Goal: Task Accomplishment & Management: Manage account settings

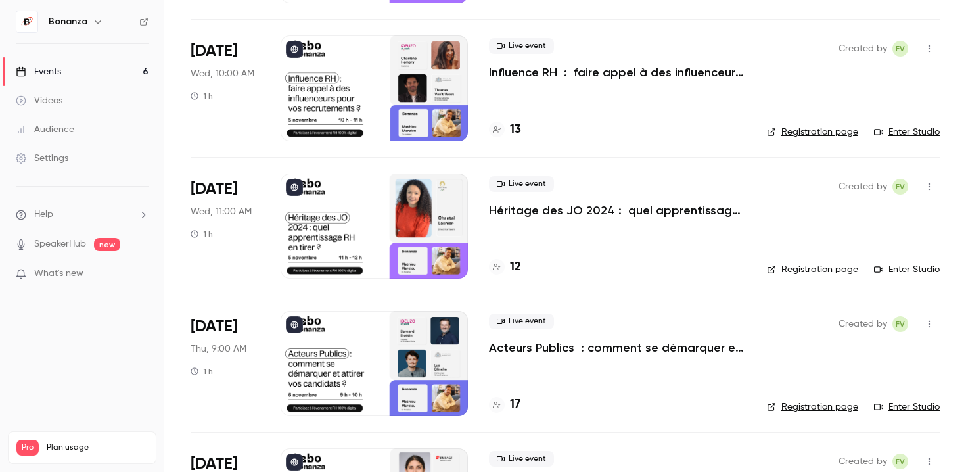
scroll to position [458, 0]
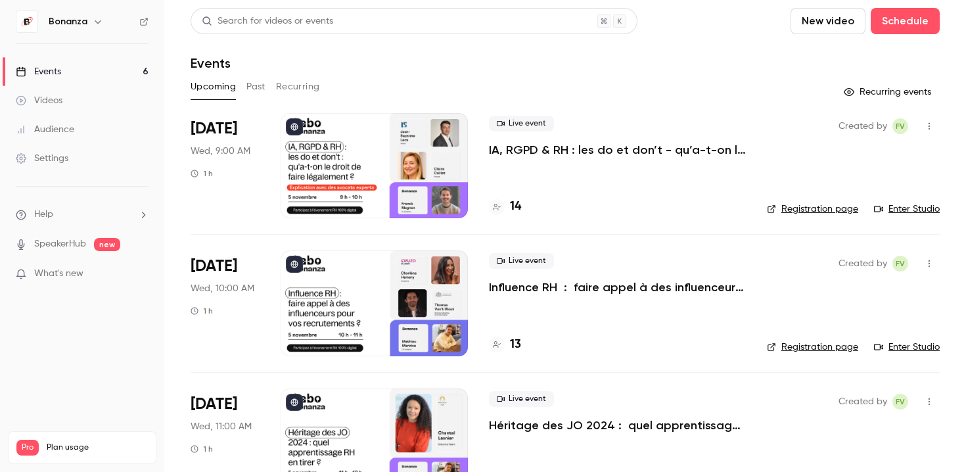
click at [62, 131] on div "Audience" at bounding box center [45, 129] width 58 height 13
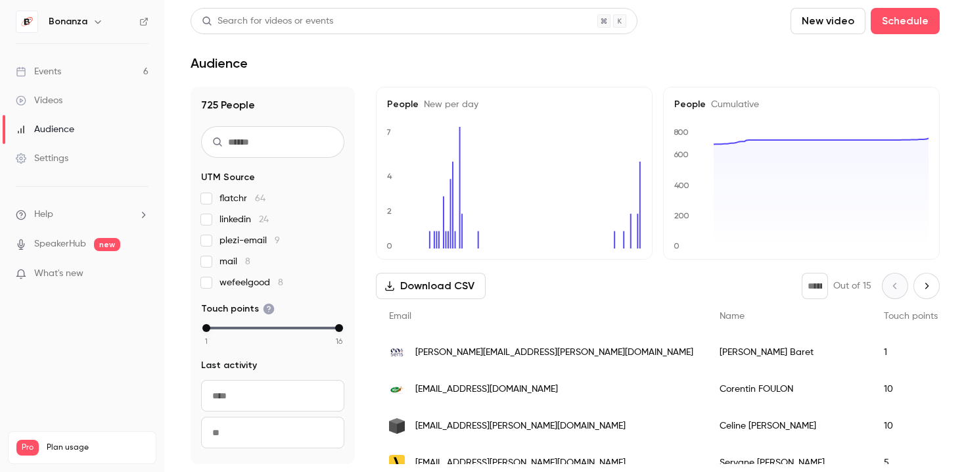
click at [57, 69] on div "Events" at bounding box center [38, 71] width 45 height 13
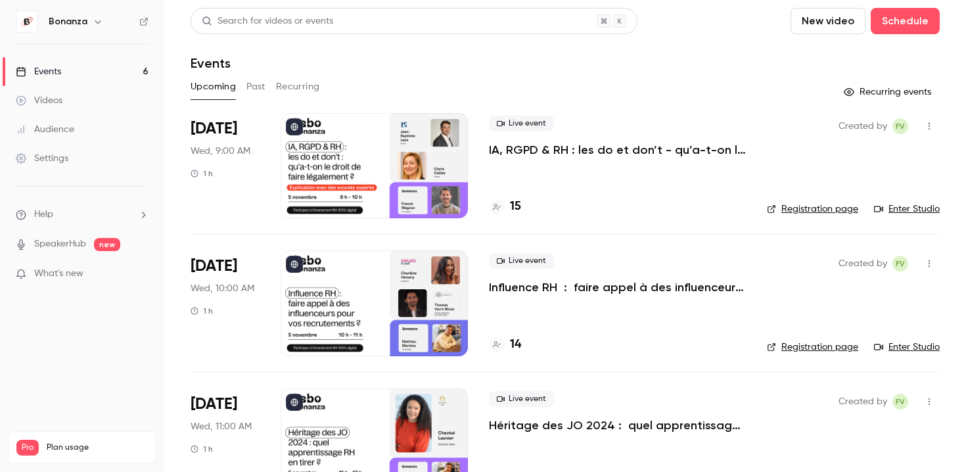
click at [380, 170] on div at bounding box center [374, 165] width 187 height 105
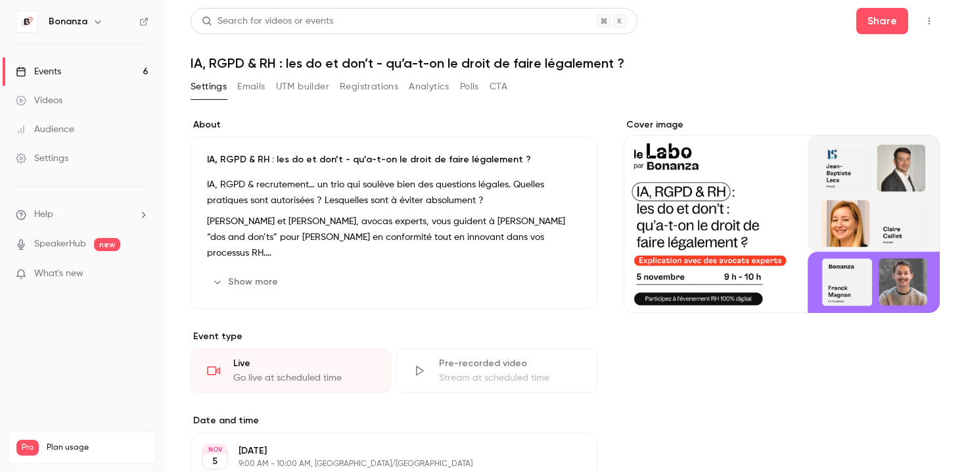
click at [103, 64] on link "Events 6" at bounding box center [82, 71] width 164 height 29
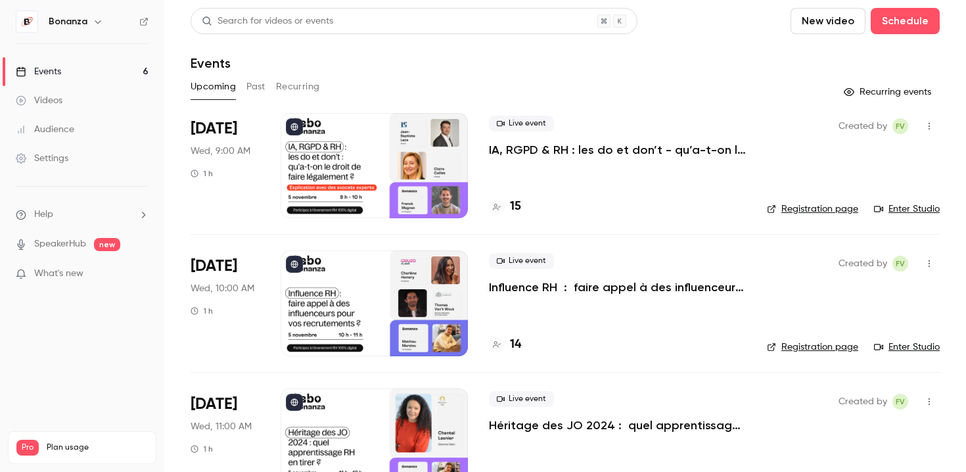
click at [658, 155] on p "IA, RGPD & RH : les do et don’t - qu’a-t-on le droit de faire légalement ?" at bounding box center [617, 150] width 257 height 16
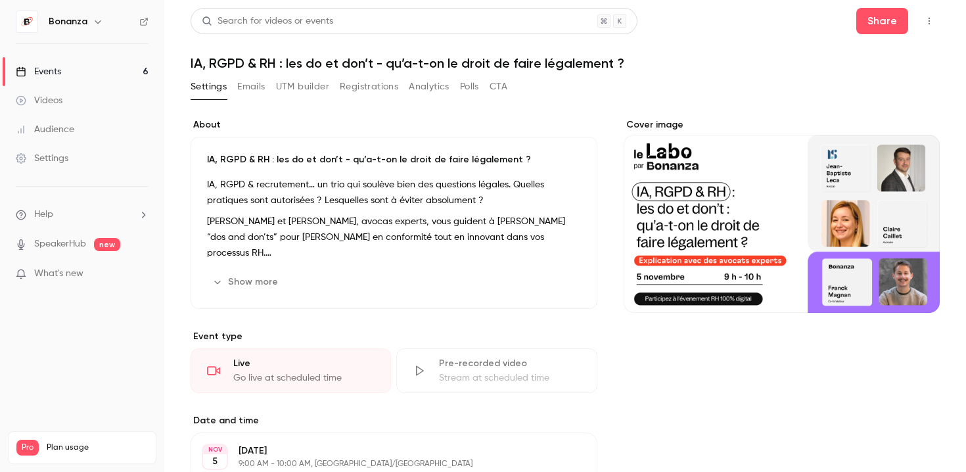
click at [300, 92] on button "UTM builder" at bounding box center [302, 86] width 53 height 21
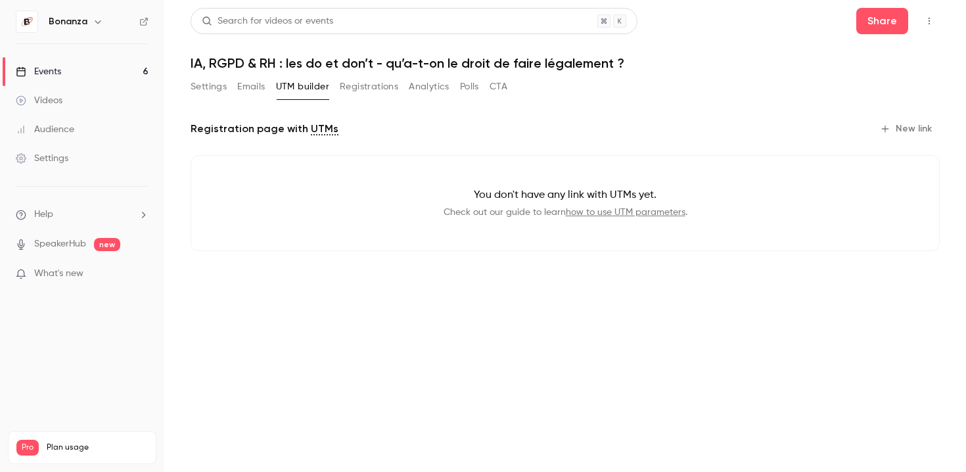
click at [367, 91] on button "Registrations" at bounding box center [369, 86] width 58 height 21
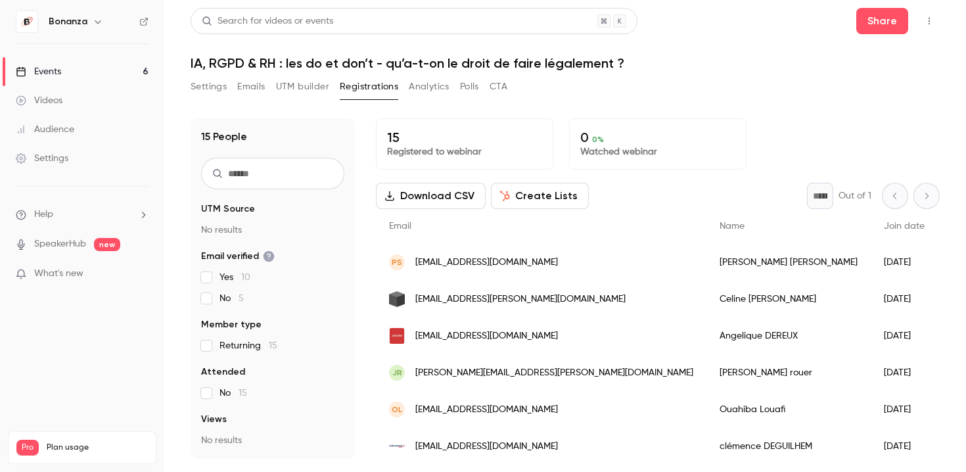
click at [74, 77] on link "Events 6" at bounding box center [82, 71] width 164 height 29
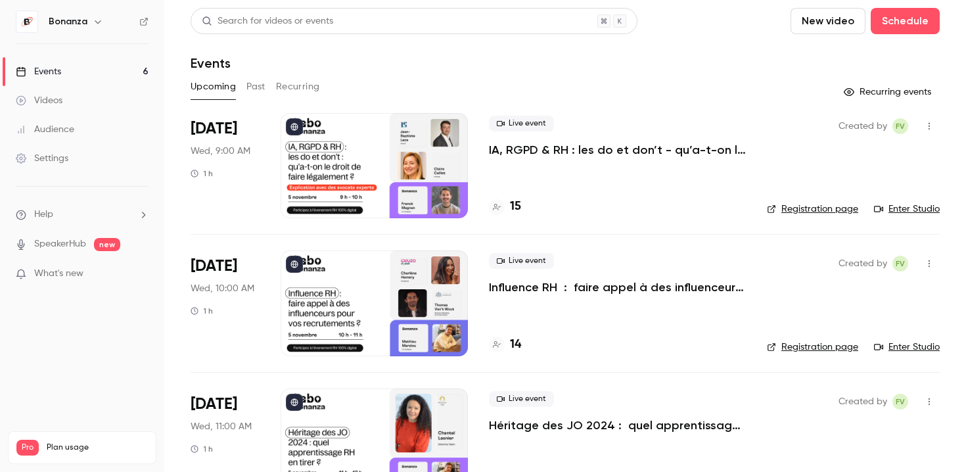
click at [615, 152] on p "IA, RGPD & RH : les do et don’t - qu’a-t-on le droit de faire légalement ?" at bounding box center [617, 150] width 257 height 16
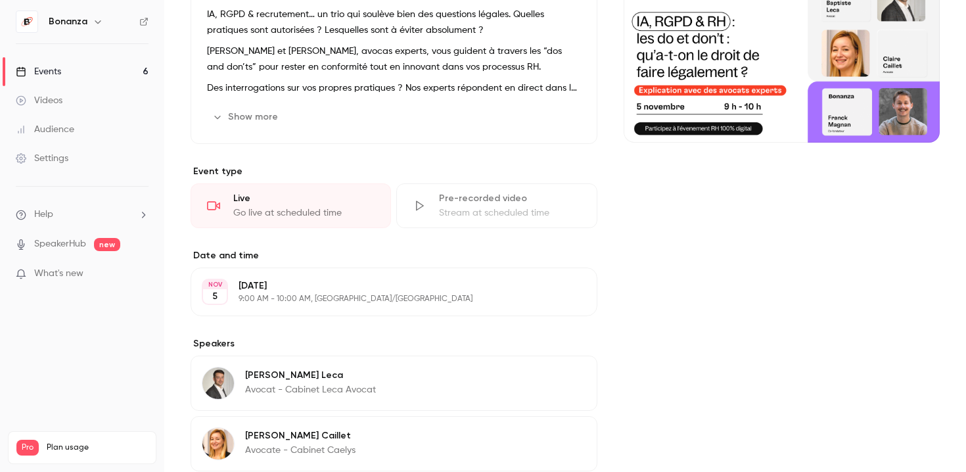
scroll to position [310, 0]
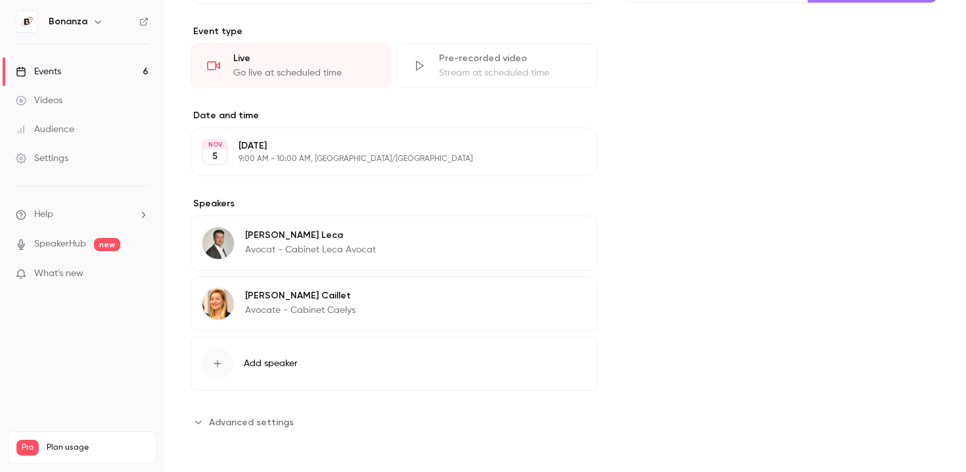
click at [289, 365] on span "Add speaker" at bounding box center [271, 363] width 54 height 13
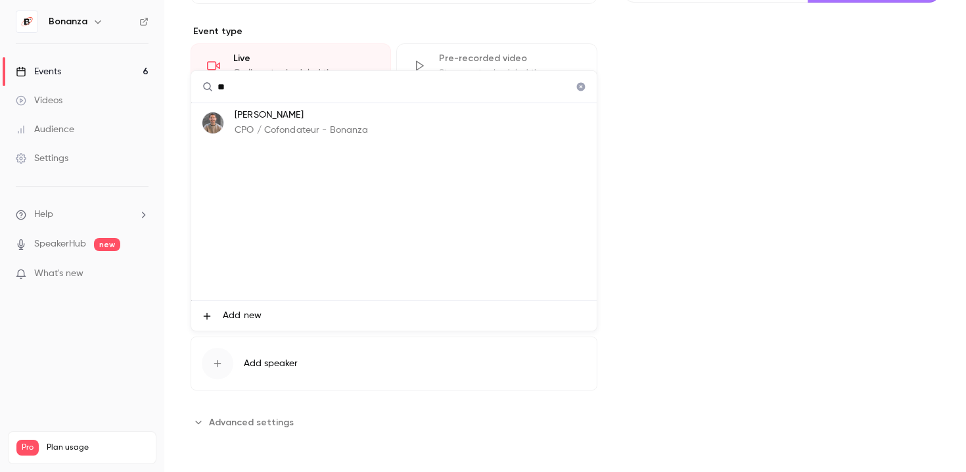
type input "**"
click at [287, 123] on div "[PERSON_NAME] CPO / Cofondateur - Bonanza" at bounding box center [302, 122] width 134 height 29
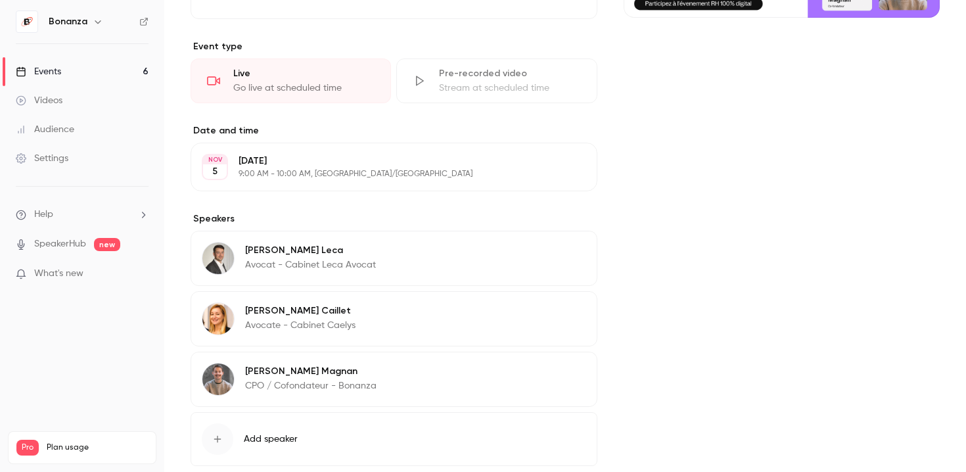
scroll to position [371, 0]
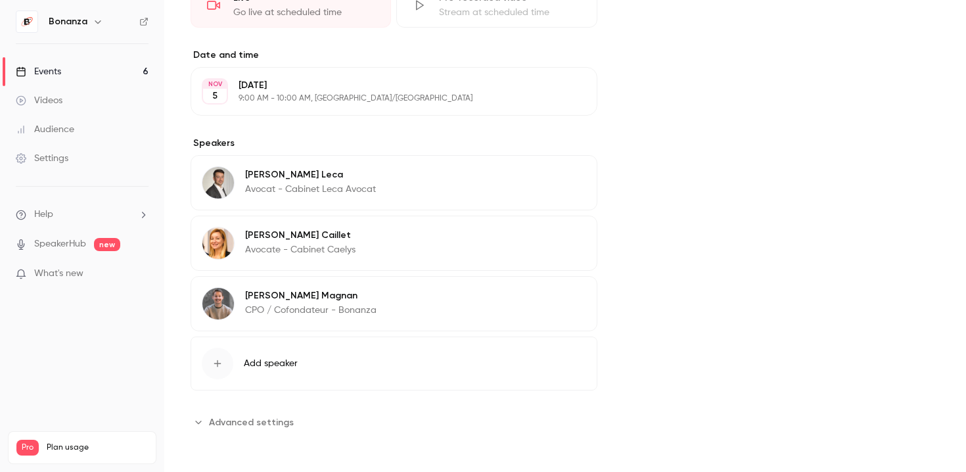
click at [226, 422] on span "Advanced settings" at bounding box center [251, 422] width 85 height 14
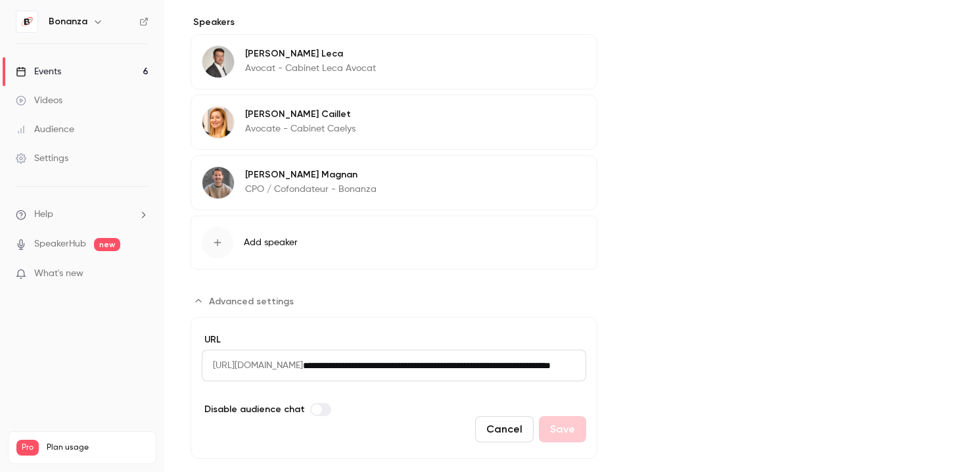
scroll to position [518, 0]
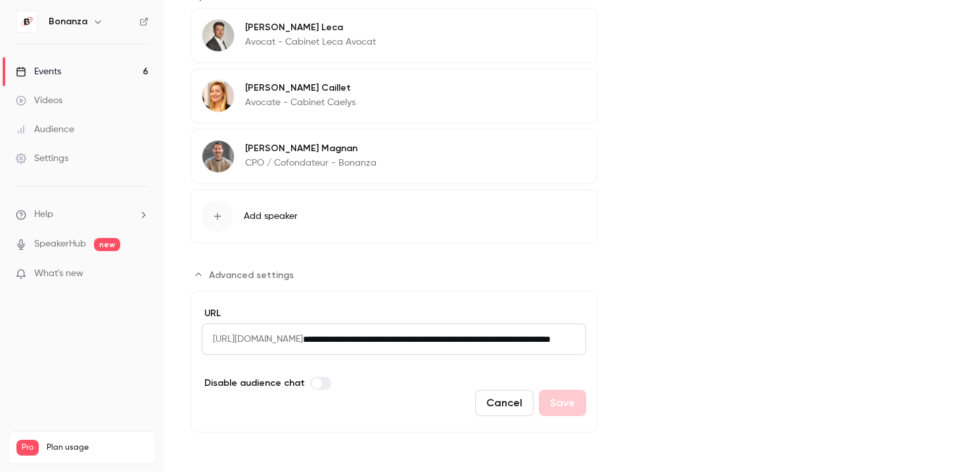
click at [258, 273] on span "Advanced settings" at bounding box center [251, 275] width 85 height 14
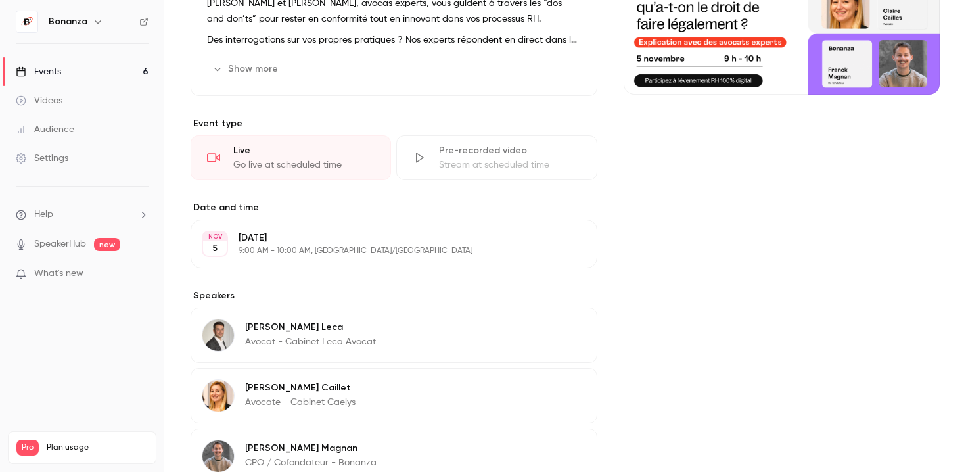
scroll to position [0, 0]
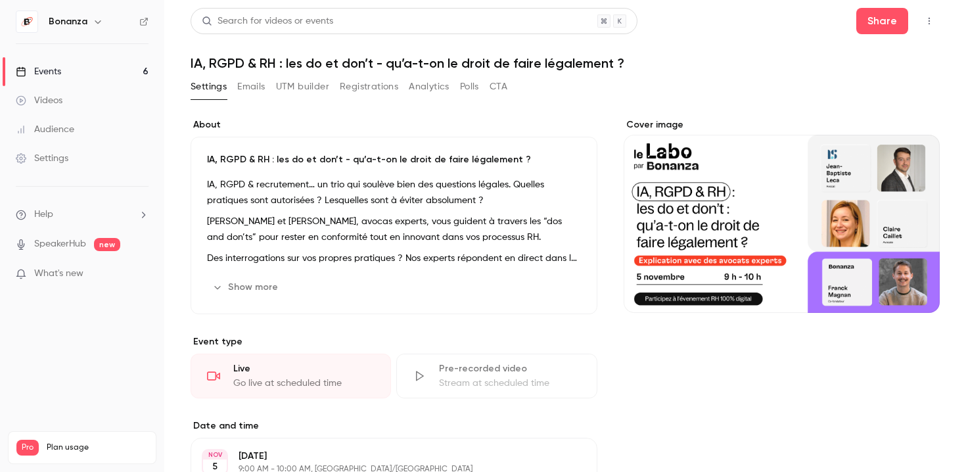
click at [116, 68] on link "Events 6" at bounding box center [82, 71] width 164 height 29
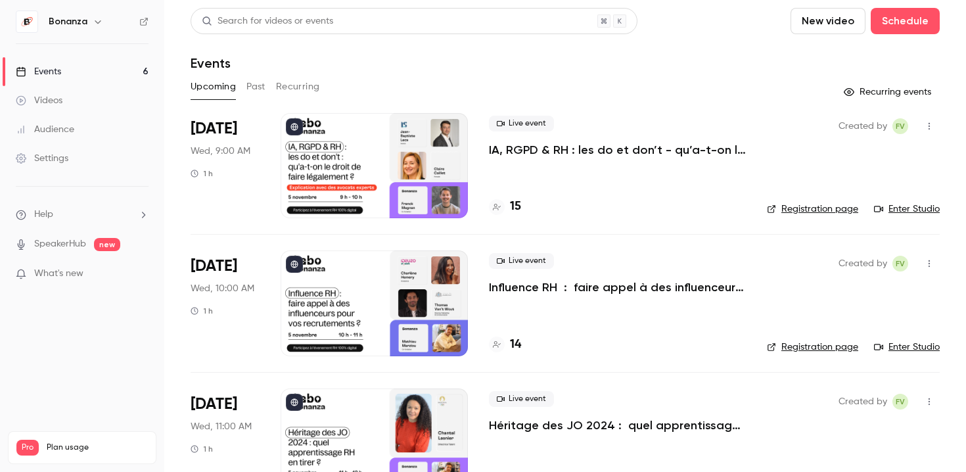
click at [473, 339] on li "Nov 5 Wed, 10:00 AM 1 h Live event Influence RH : faire appel à des influenceur…" at bounding box center [565, 302] width 749 height 137
click at [549, 280] on p "Influence RH : faire appel à des influenceurs pour vos recrutements ?" at bounding box center [617, 287] width 257 height 16
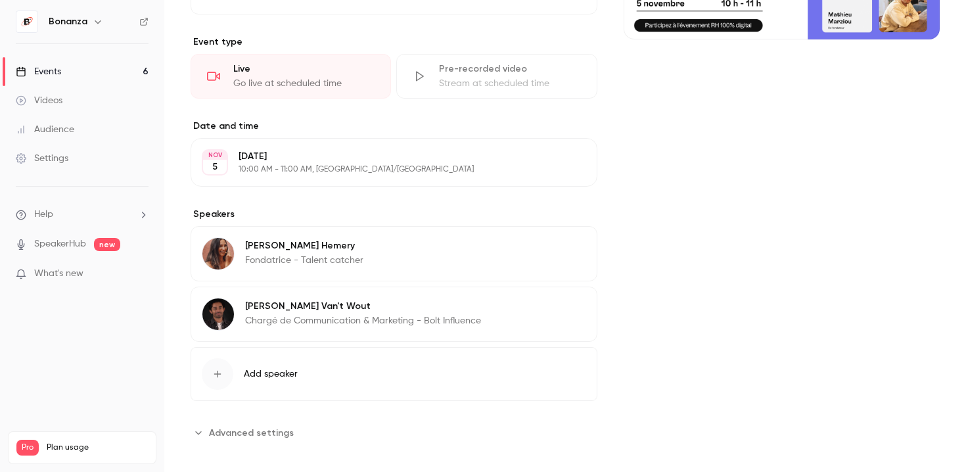
scroll to position [284, 0]
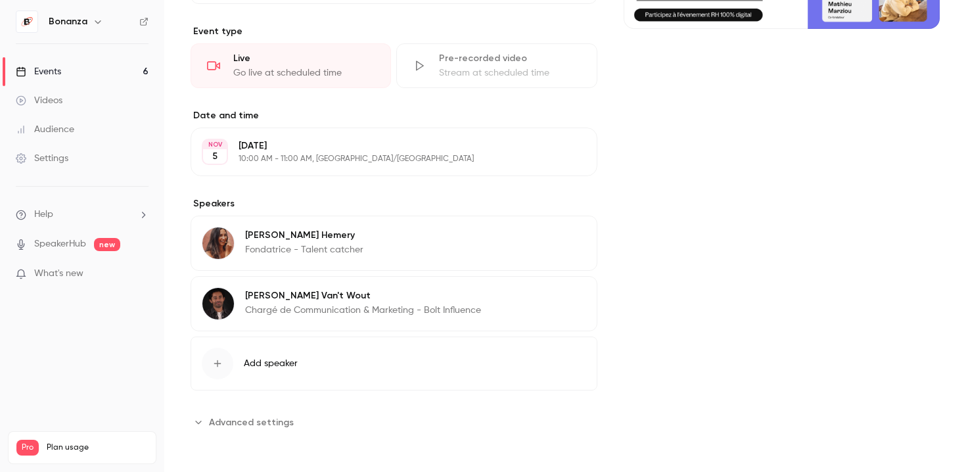
click at [279, 359] on span "Add speaker" at bounding box center [271, 363] width 54 height 13
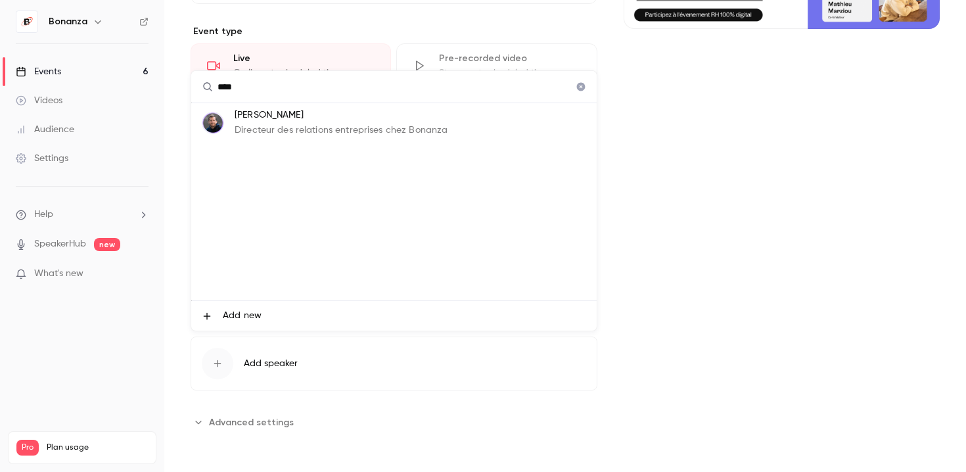
type input "****"
click at [327, 132] on p "Directeur des relations entreprises chez Bonanza" at bounding box center [341, 131] width 213 height 14
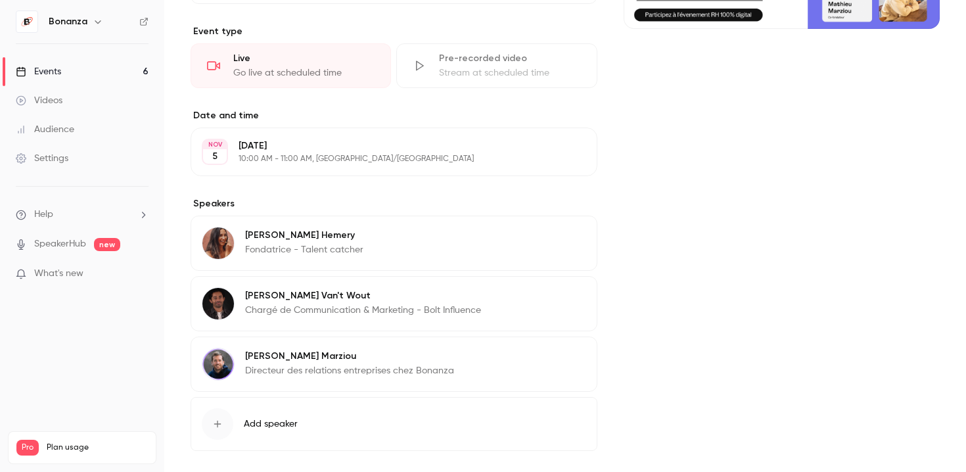
click at [561, 367] on button "Edit" at bounding box center [562, 358] width 48 height 21
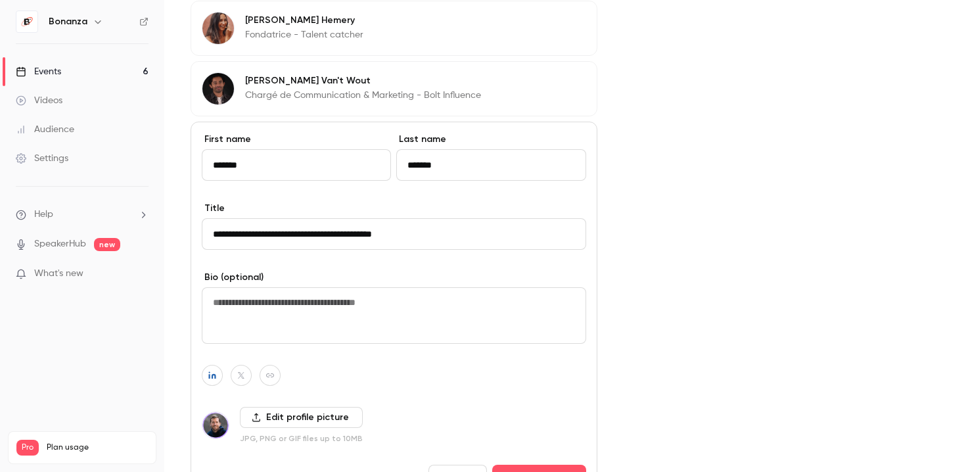
scroll to position [501, 0]
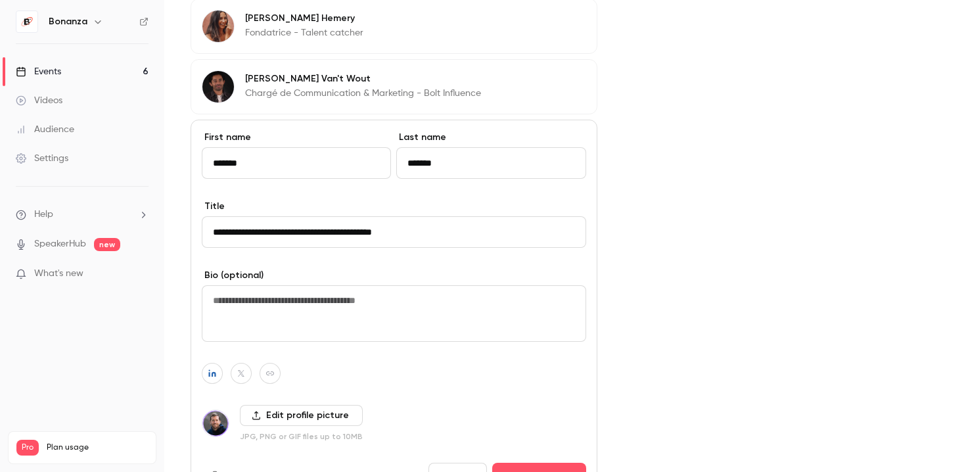
click at [271, 419] on label "Edit profile picture" at bounding box center [301, 415] width 123 height 21
click at [0, 0] on input "Edit profile picture" at bounding box center [0, 0] width 0 height 0
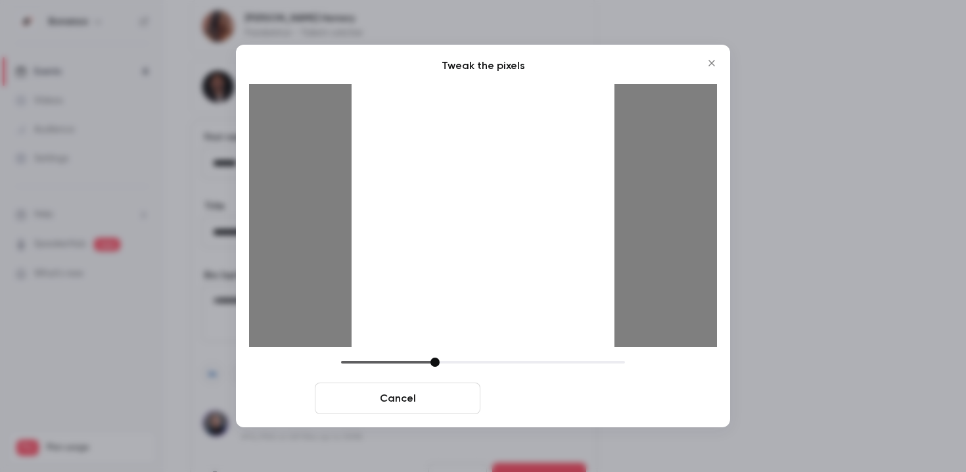
click at [574, 396] on button "Crop and save" at bounding box center [569, 399] width 166 height 32
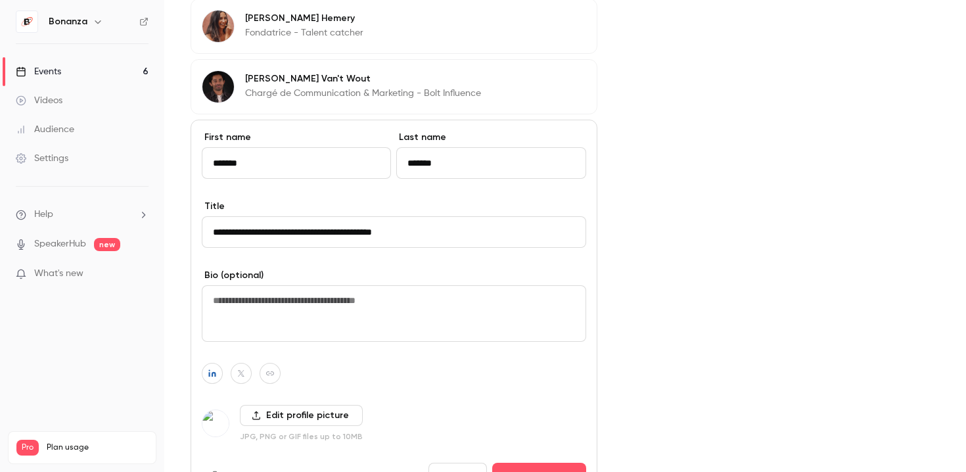
scroll to position [670, 0]
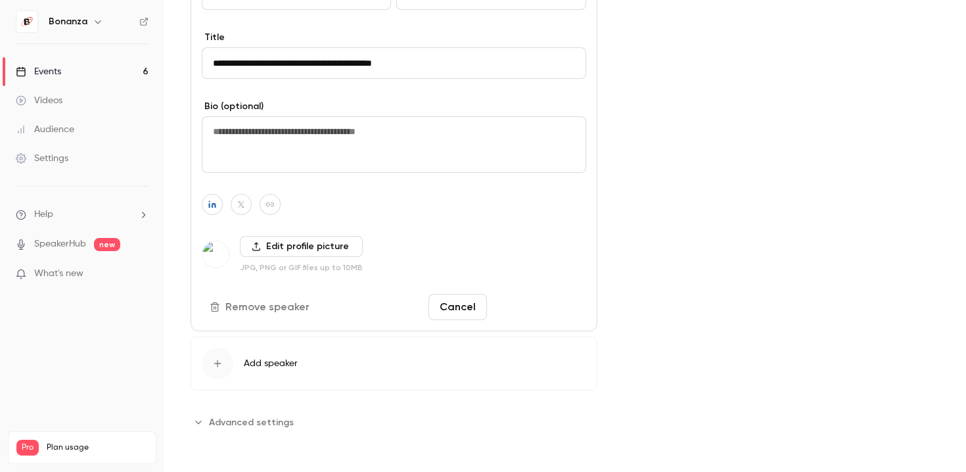
click at [541, 305] on button "Save changes" at bounding box center [539, 307] width 94 height 26
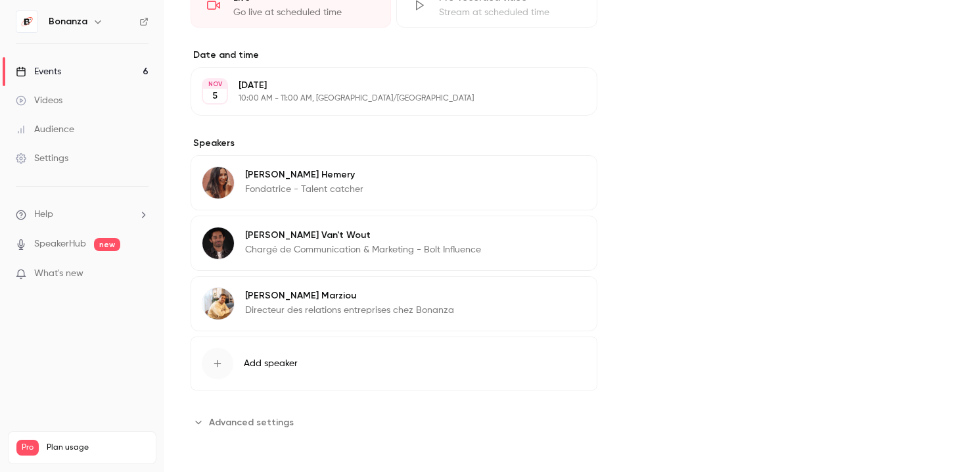
click at [99, 78] on link "Events 6" at bounding box center [82, 71] width 164 height 29
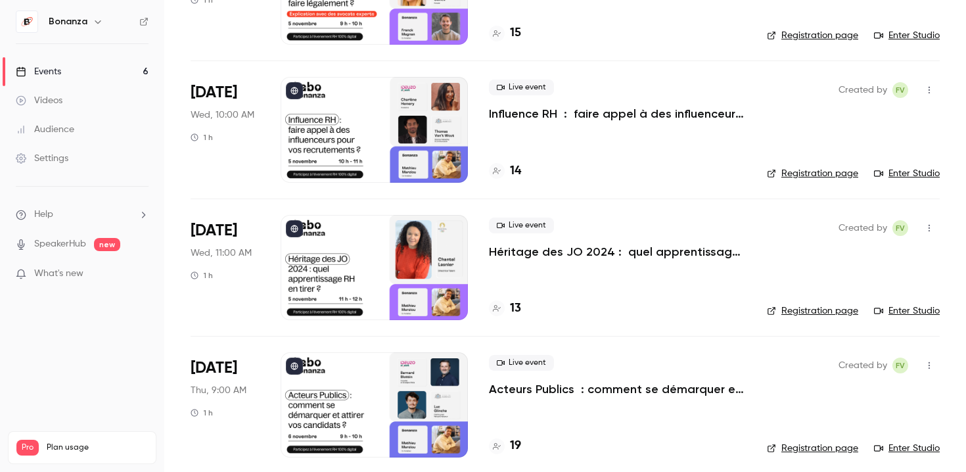
scroll to position [174, 0]
click at [428, 269] on div at bounding box center [374, 266] width 187 height 105
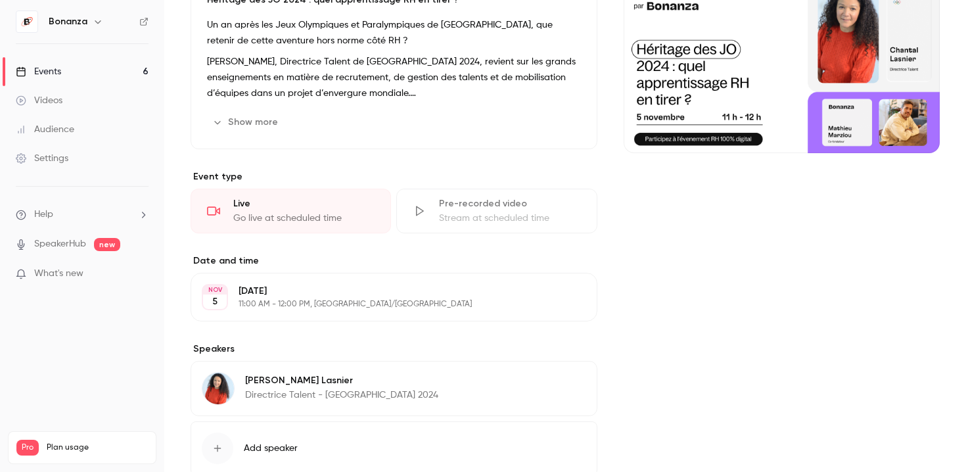
scroll to position [244, 0]
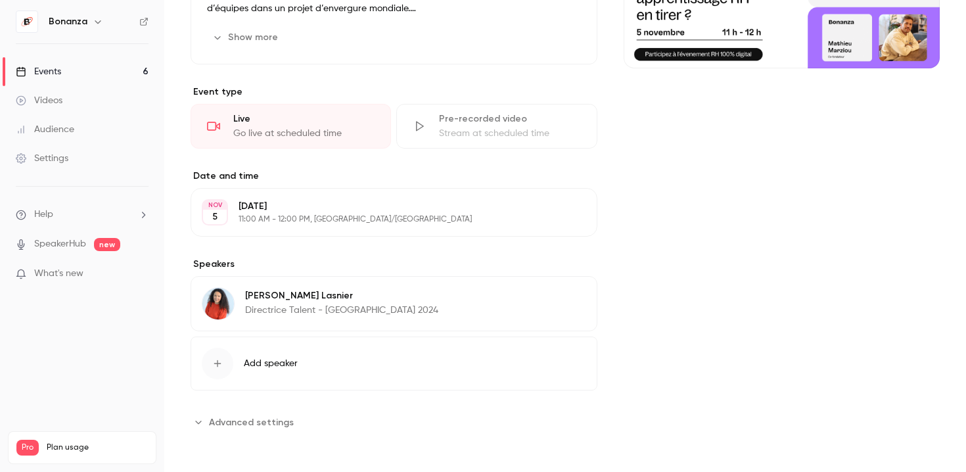
click at [279, 368] on span "Add speaker" at bounding box center [271, 363] width 54 height 13
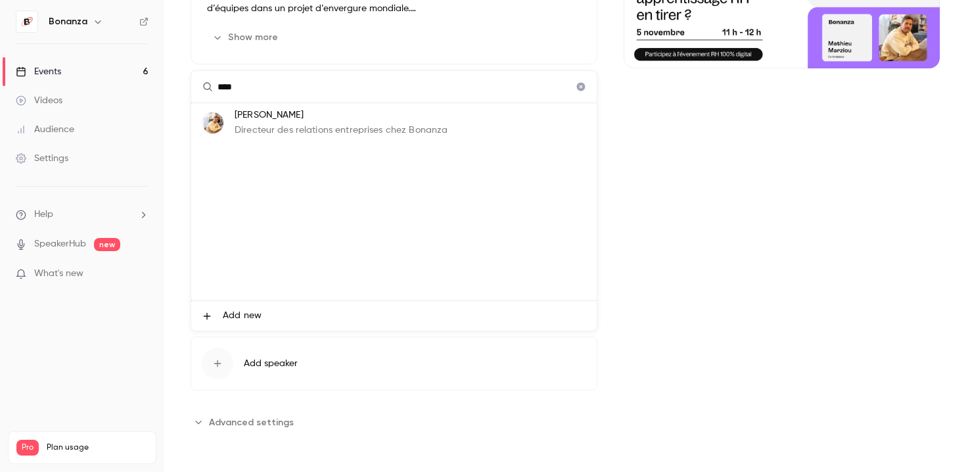
type input "****"
click at [306, 122] on p "Mathieu Marziou" at bounding box center [341, 115] width 213 height 14
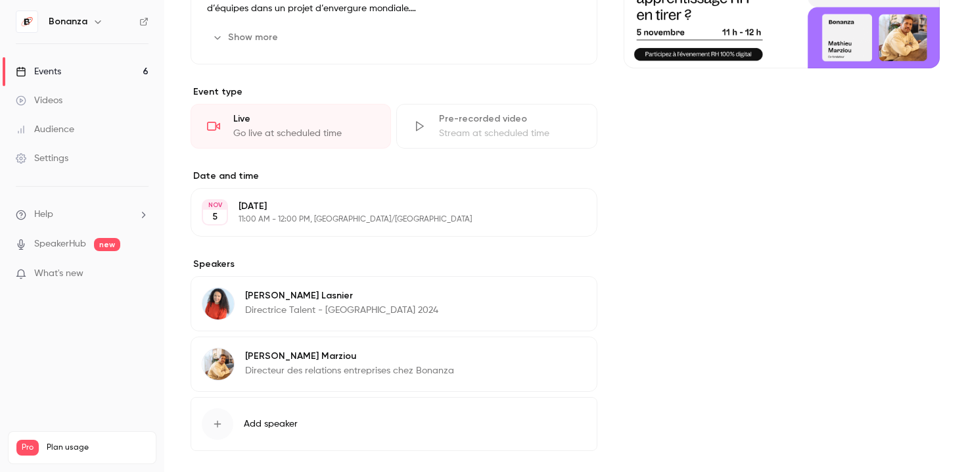
scroll to position [305, 0]
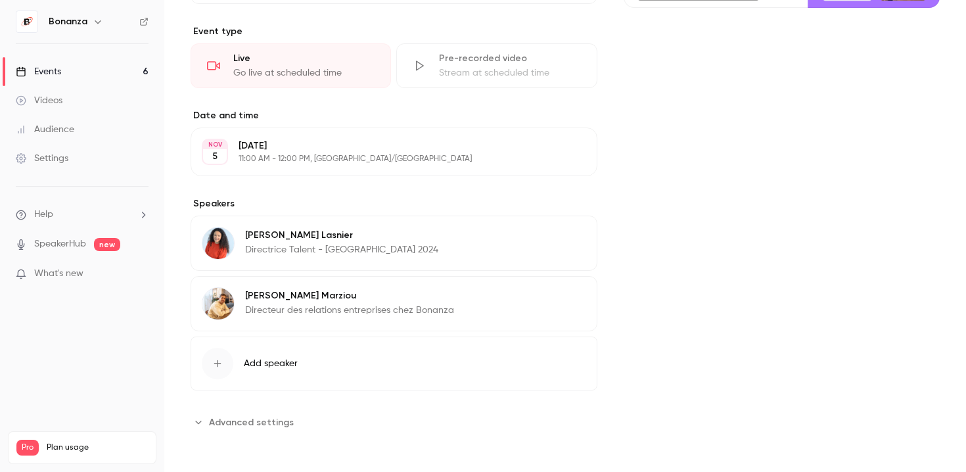
click at [101, 74] on link "Events 6" at bounding box center [82, 71] width 164 height 29
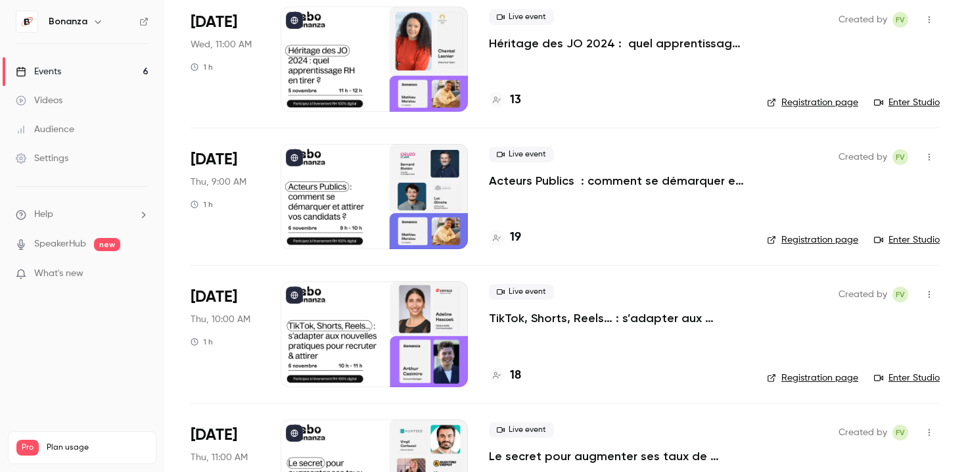
scroll to position [390, 0]
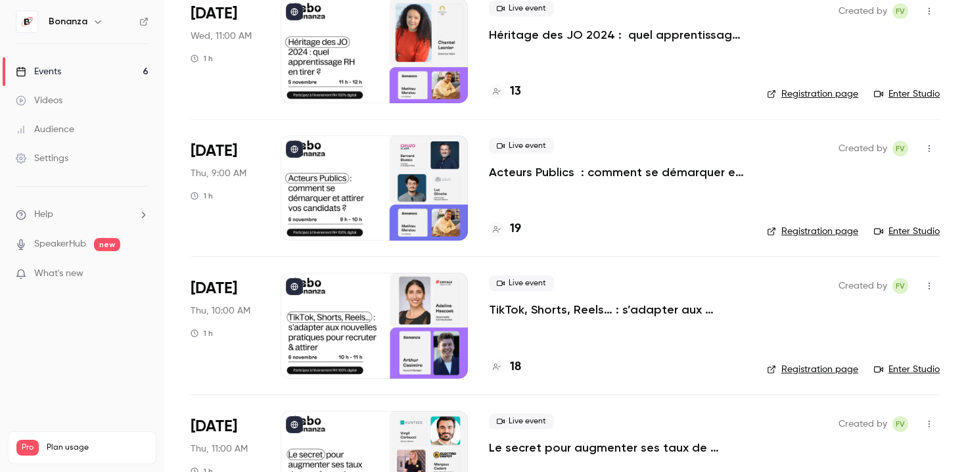
click at [389, 219] on div at bounding box center [374, 187] width 187 height 105
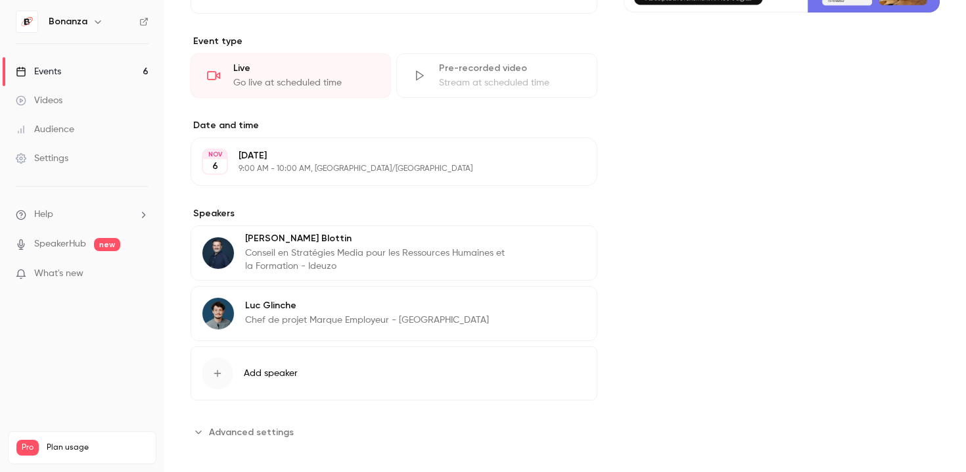
scroll to position [310, 0]
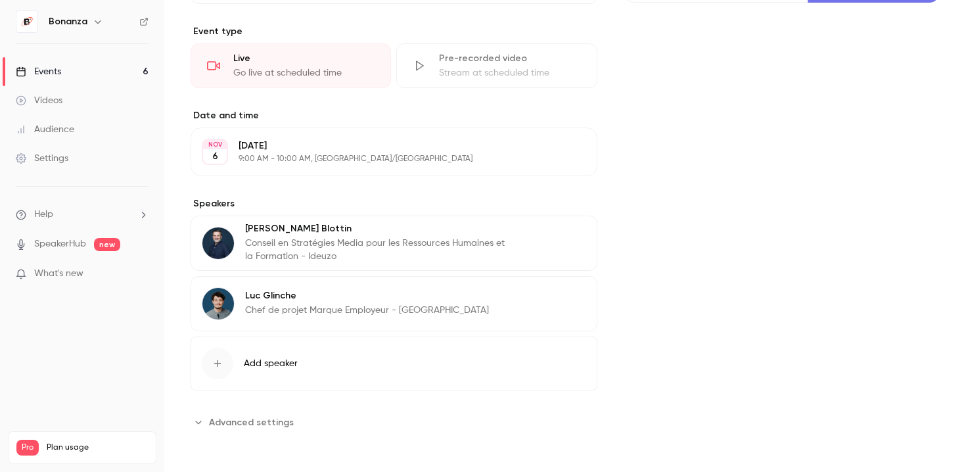
click at [262, 363] on span "Add speaker" at bounding box center [271, 363] width 54 height 13
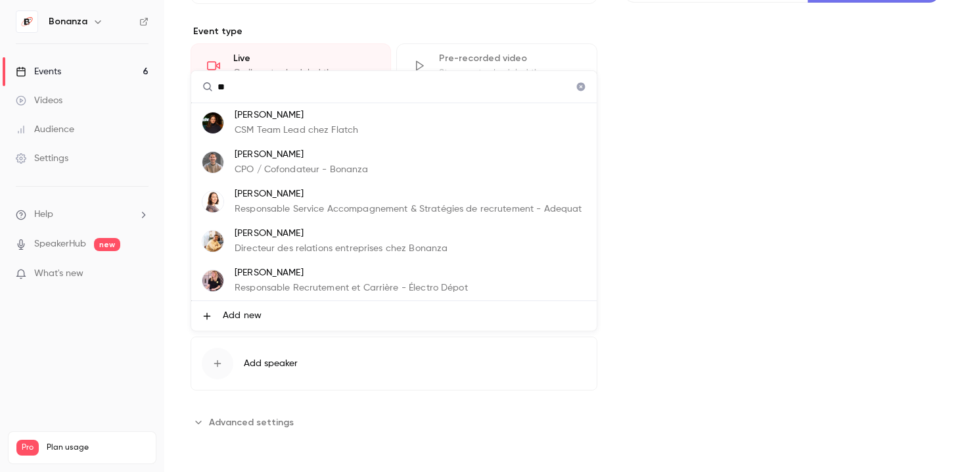
type input "**"
click at [355, 245] on p "Directeur des relations entreprises chez Bonanza" at bounding box center [341, 249] width 213 height 14
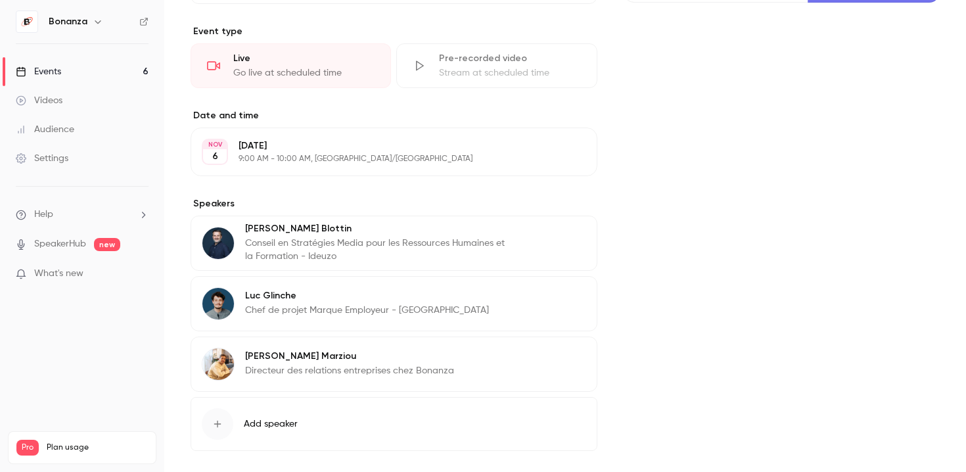
click at [110, 71] on link "Events 6" at bounding box center [82, 71] width 164 height 29
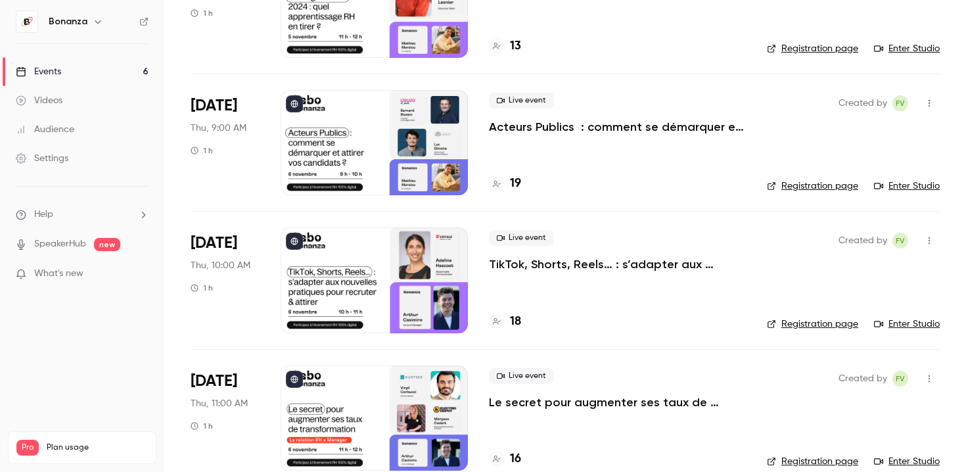
scroll to position [458, 0]
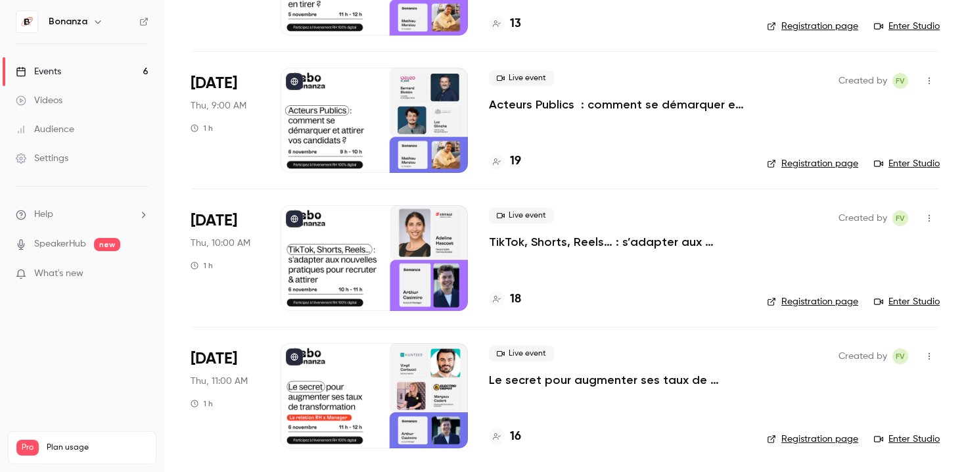
click at [418, 248] on div at bounding box center [374, 257] width 187 height 105
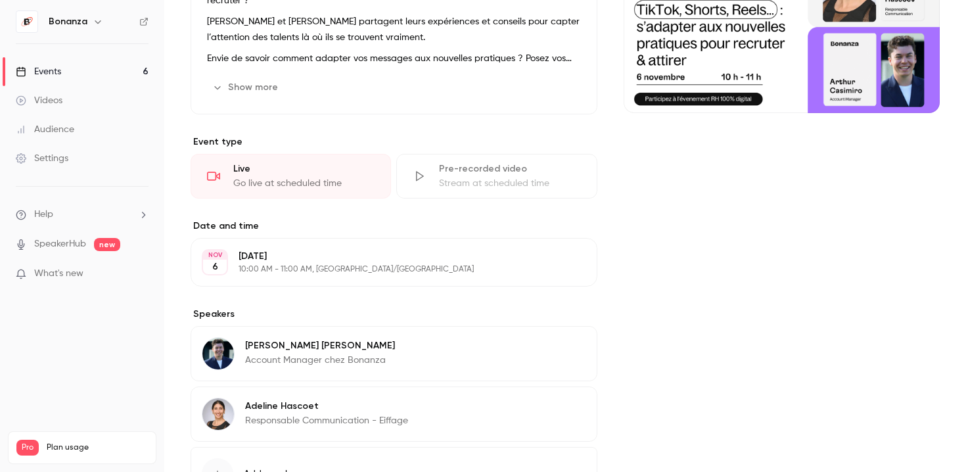
scroll to position [310, 0]
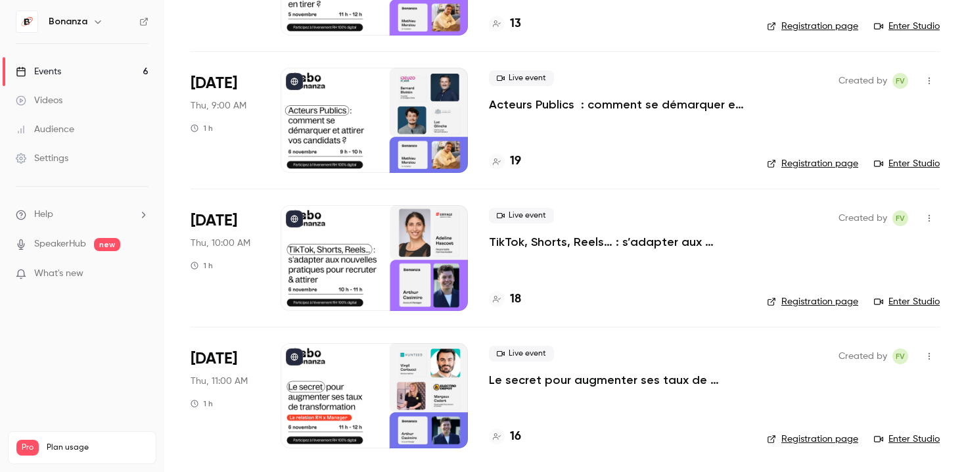
scroll to position [457, 0]
click at [405, 400] on div at bounding box center [374, 396] width 187 height 105
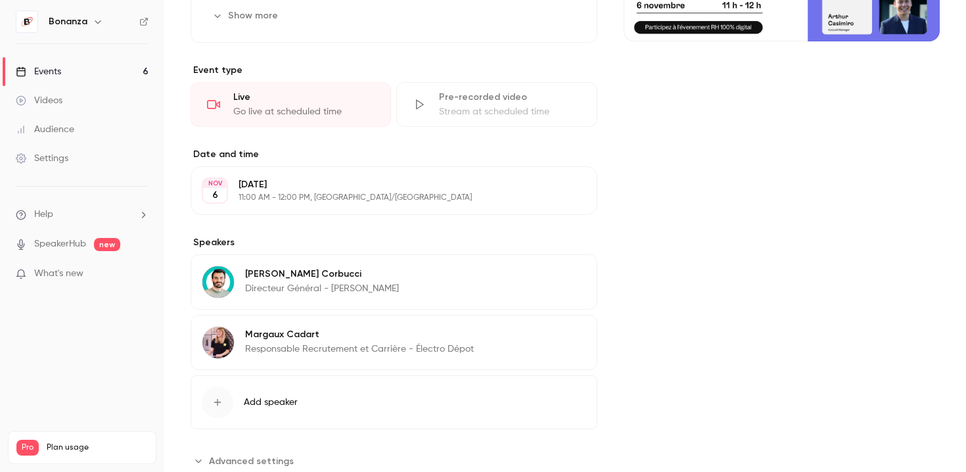
scroll to position [310, 0]
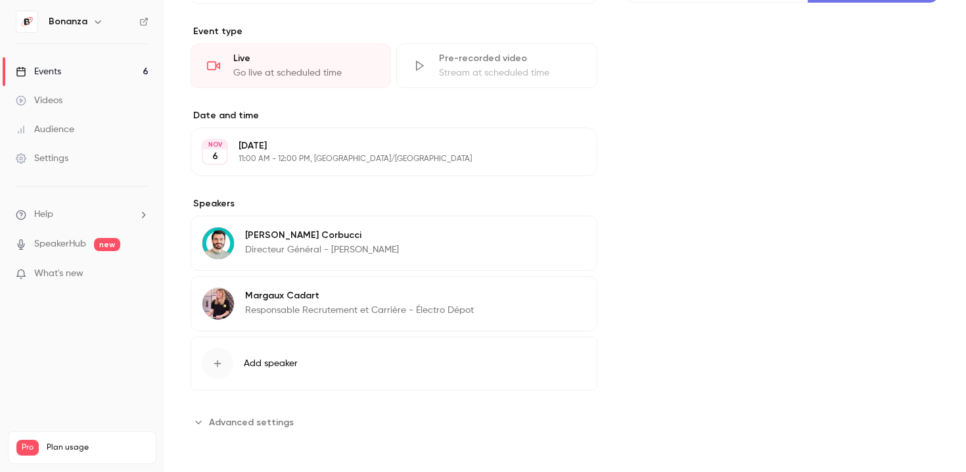
click at [340, 364] on button "Add speaker" at bounding box center [394, 364] width 407 height 54
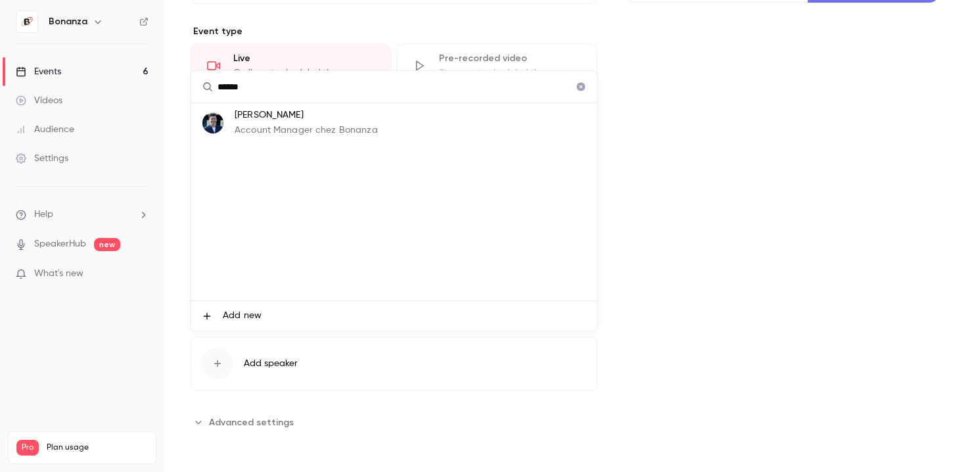
type input "******"
click at [329, 128] on p "Account Manager chez Bonanza" at bounding box center [306, 131] width 143 height 14
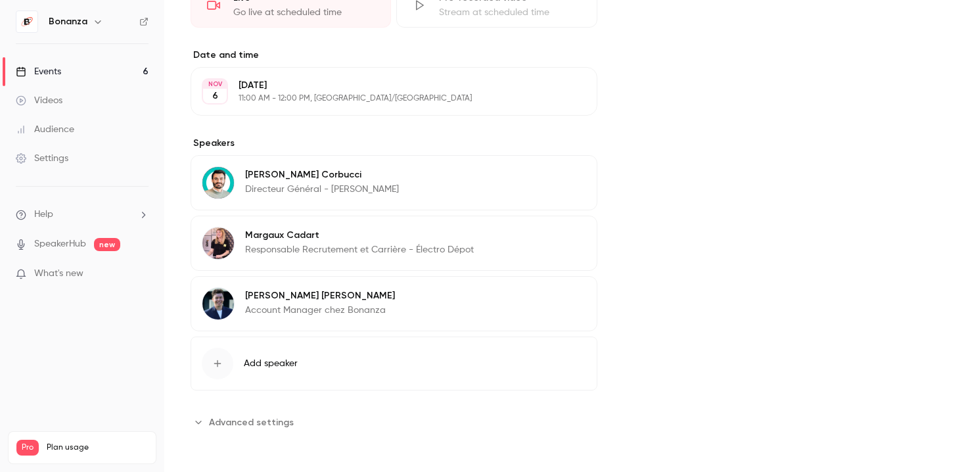
scroll to position [0, 0]
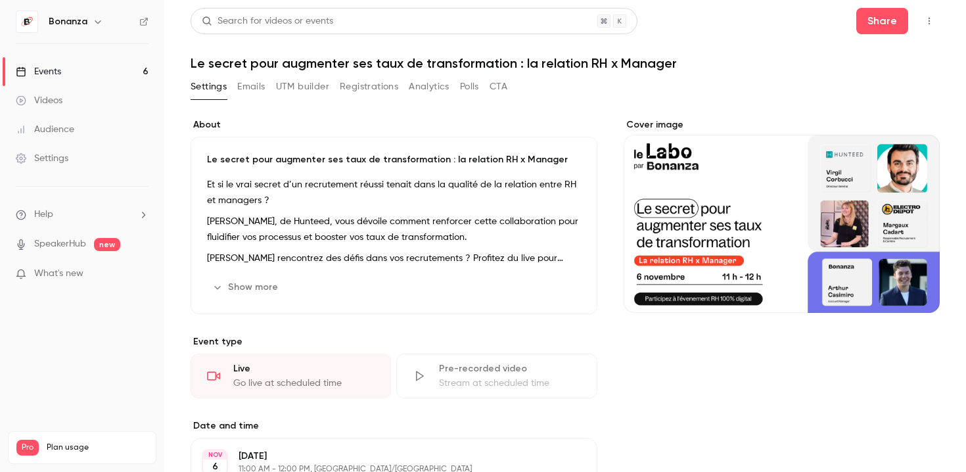
click at [83, 64] on link "Events 6" at bounding box center [82, 71] width 164 height 29
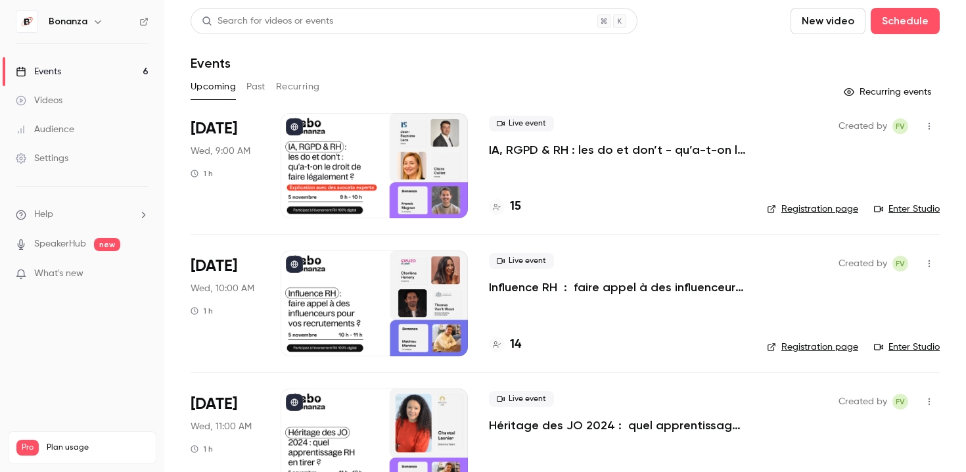
click at [62, 63] on link "Events 6" at bounding box center [82, 71] width 164 height 29
click at [79, 75] on link "Events 6" at bounding box center [82, 71] width 164 height 29
